Goal: Information Seeking & Learning: Learn about a topic

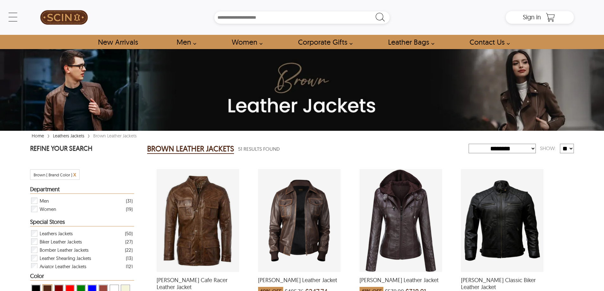
select select "********"
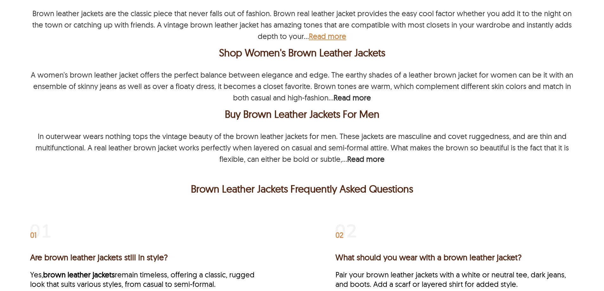
scroll to position [1468, 0]
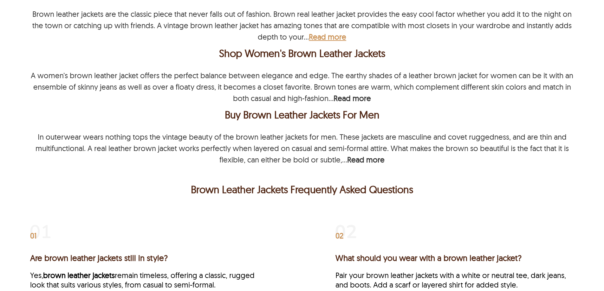
click at [337, 32] on b "Read more" at bounding box center [327, 37] width 37 height 10
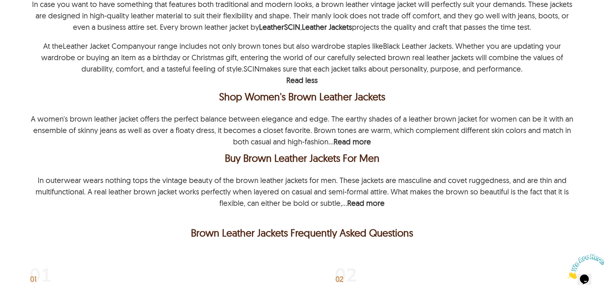
scroll to position [1531, 0]
click at [345, 137] on b "Read more" at bounding box center [352, 142] width 37 height 10
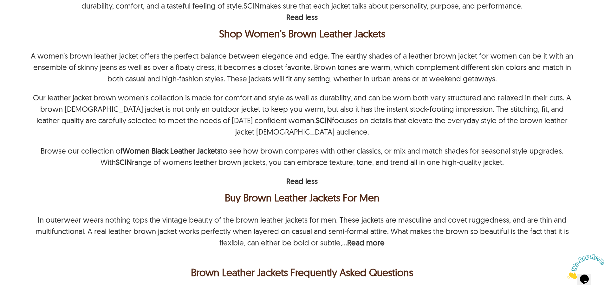
scroll to position [1594, 0]
click at [362, 238] on b "Read more" at bounding box center [365, 243] width 37 height 10
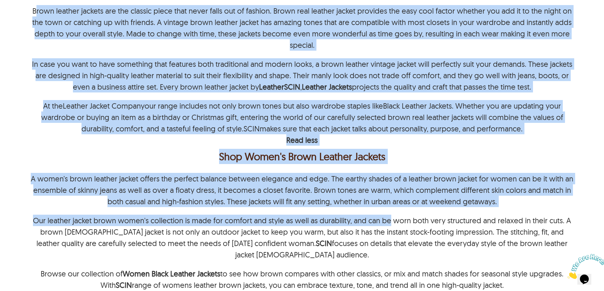
scroll to position [1531, 0]
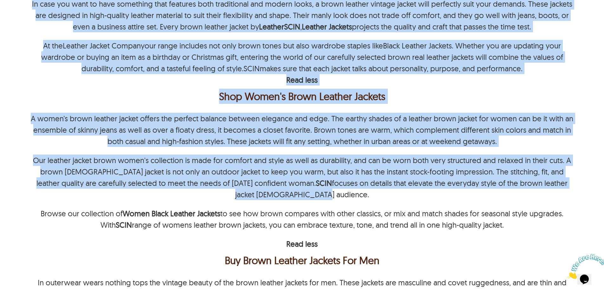
drag, startPoint x: 38, startPoint y: 69, endPoint x: 371, endPoint y: 190, distance: 354.1
click at [371, 190] on div "Shop Brown Real Leather Jacket Brown leather jackets are the classic piece that…" at bounding box center [302, 160] width 544 height 485
copy div "rown leather jackets are the classic piece that never falls out of fashion. Bro…"
click at [361, 190] on p "Our leather jacket brown women's collection is made for comfort and style as we…" at bounding box center [302, 178] width 544 height 46
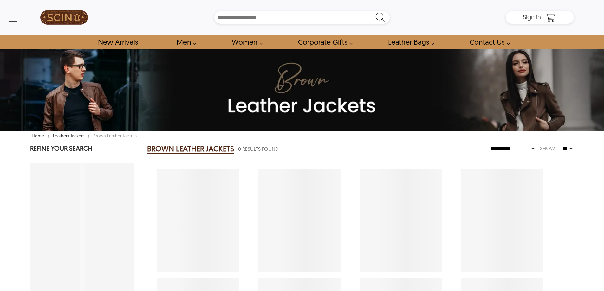
select select "********"
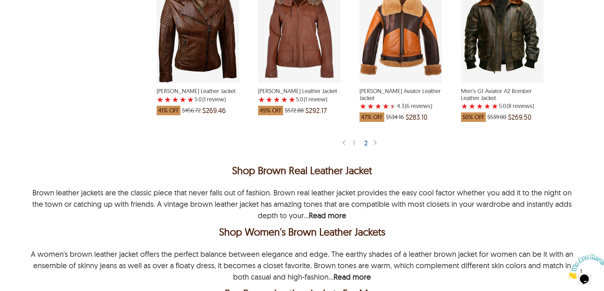
scroll to position [1363, 0]
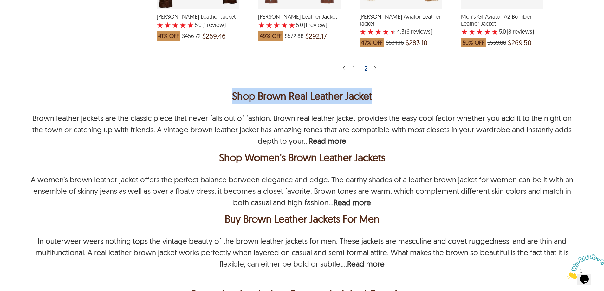
drag, startPoint x: 231, startPoint y: 88, endPoint x: 357, endPoint y: 91, distance: 126.6
click at [370, 91] on div "Shop Brown Real Leather Jacket" at bounding box center [302, 95] width 544 height 15
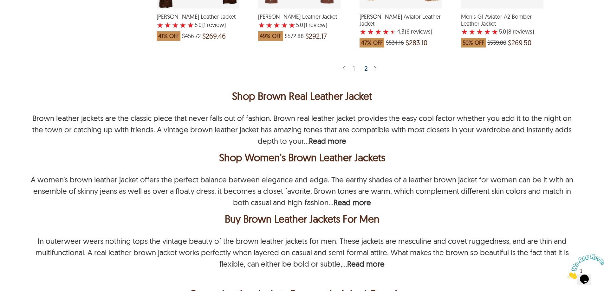
drag, startPoint x: 357, startPoint y: 91, endPoint x: 379, endPoint y: 87, distance: 22.0
click at [379, 88] on div "Shop Brown Real Leather Jacket" at bounding box center [302, 95] width 544 height 15
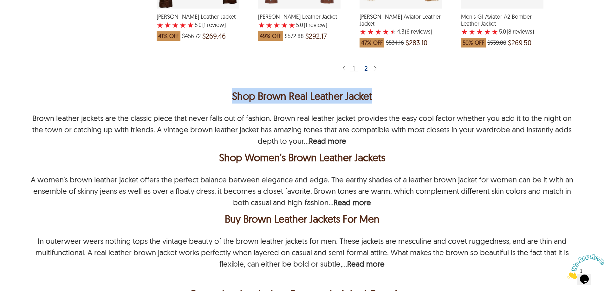
drag, startPoint x: 349, startPoint y: 88, endPoint x: 221, endPoint y: 88, distance: 127.5
click at [221, 88] on div "Shop Brown Real Leather Jacket" at bounding box center [302, 95] width 544 height 15
copy div "Shop Brown Real Leather Jacket"
